Goal: Find specific page/section: Find specific page/section

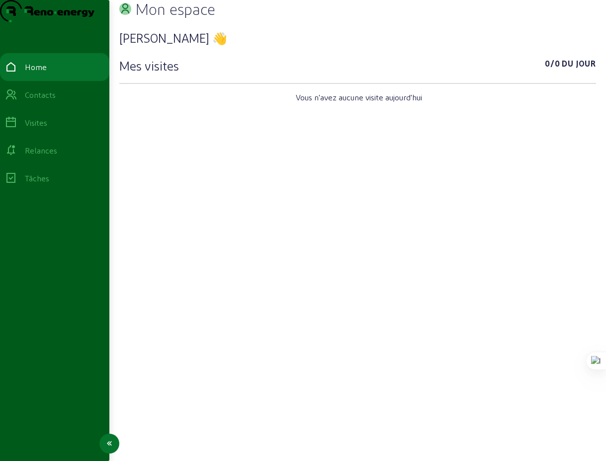
click at [47, 129] on div "Visites" at bounding box center [36, 123] width 22 height 12
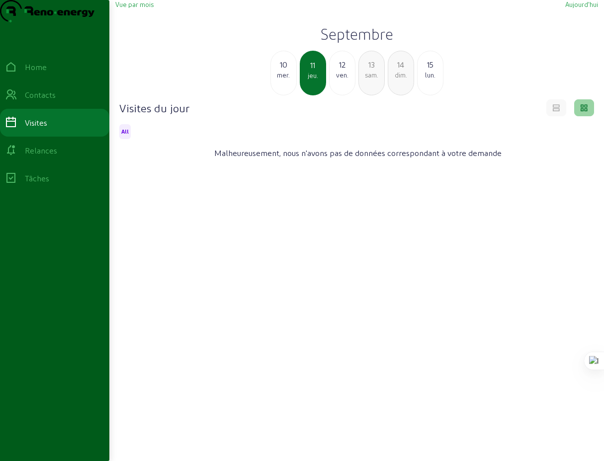
click at [139, 8] on span "Vue par mois" at bounding box center [134, 3] width 38 height 7
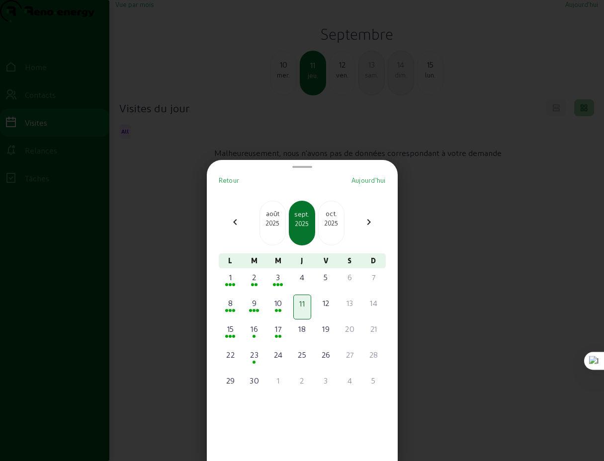
click at [270, 217] on div "août" at bounding box center [272, 214] width 25 height 10
click at [230, 387] on span at bounding box center [228, 387] width 3 height 3
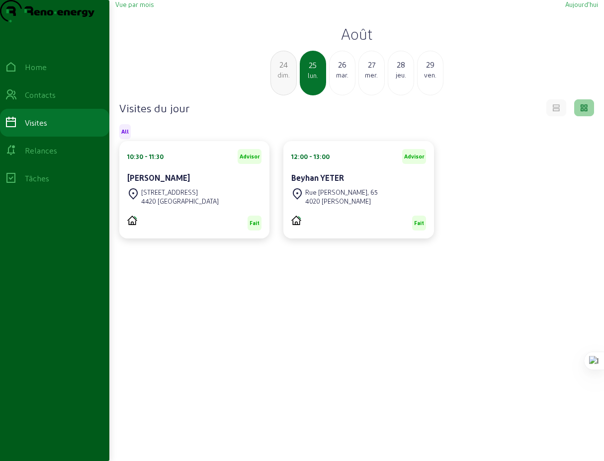
click at [343, 79] on div "mar." at bounding box center [341, 75] width 25 height 9
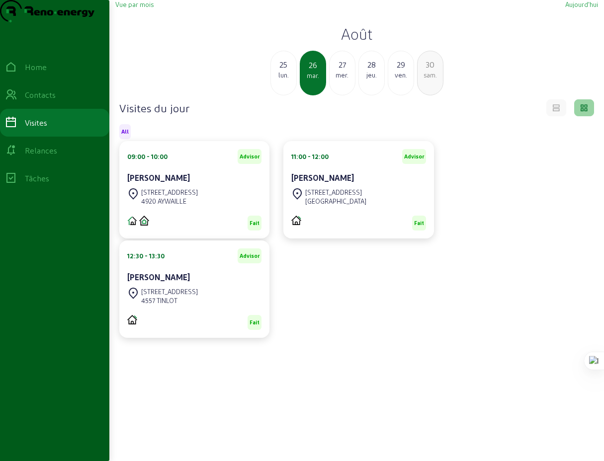
click at [344, 79] on div "mer." at bounding box center [341, 75] width 25 height 9
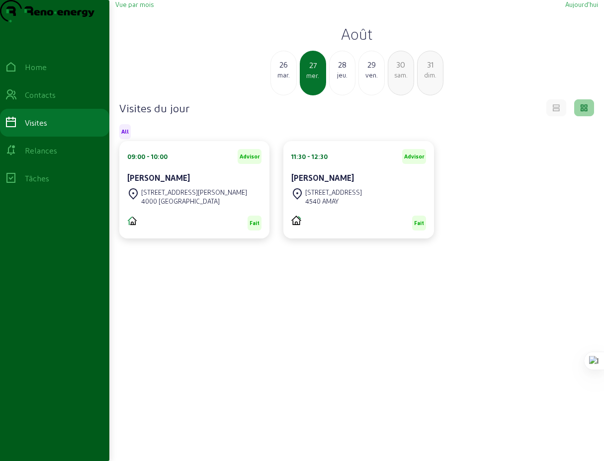
click at [427, 79] on div "dim." at bounding box center [429, 75] width 25 height 9
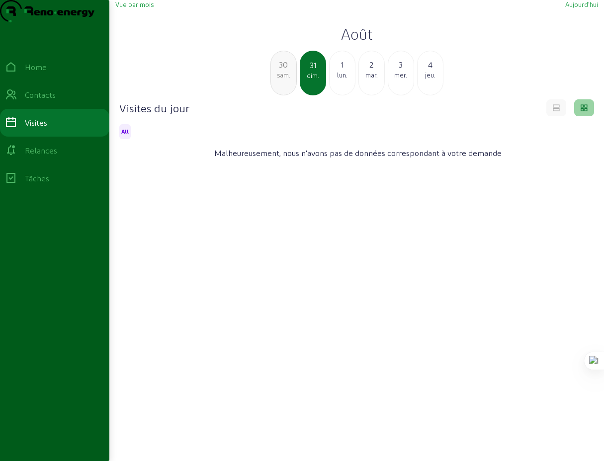
click at [340, 79] on div "1 lun." at bounding box center [341, 69] width 25 height 21
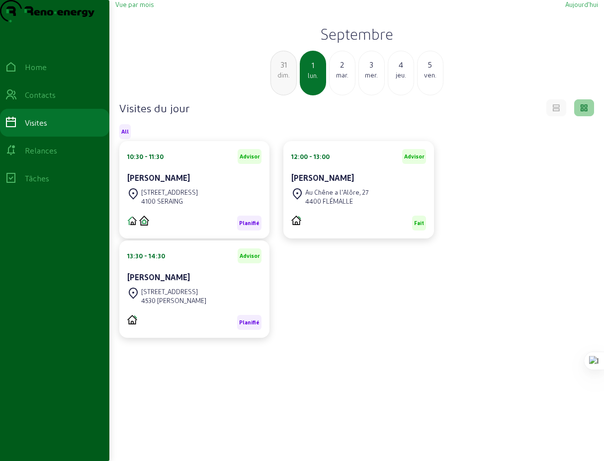
click at [342, 71] on div "2" at bounding box center [341, 65] width 25 height 12
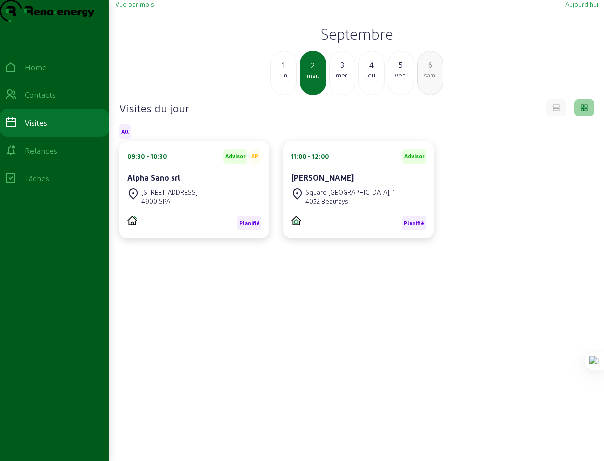
click at [343, 71] on div "3" at bounding box center [341, 65] width 25 height 12
